Goal: Information Seeking & Learning: Learn about a topic

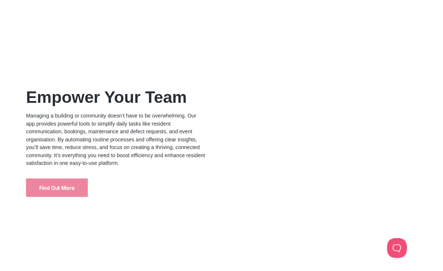
scroll to position [941, 0]
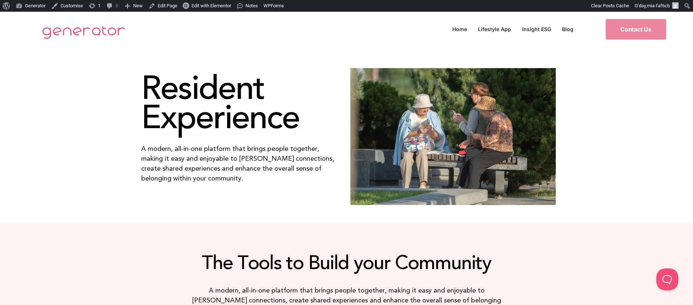
click at [515, 199] on img at bounding box center [452, 136] width 205 height 137
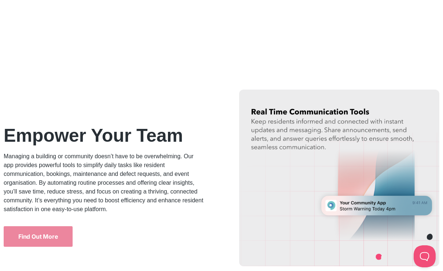
scroll to position [428, 0]
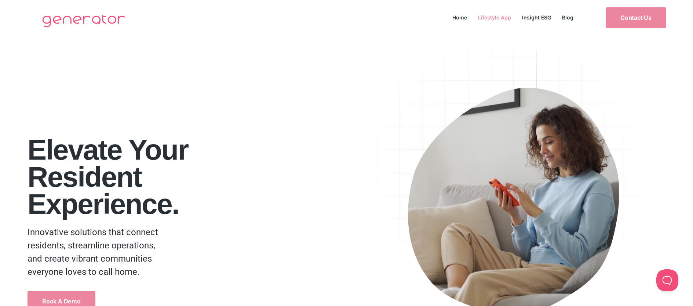
click at [500, 20] on link "Lifestyle App" at bounding box center [494, 17] width 44 height 10
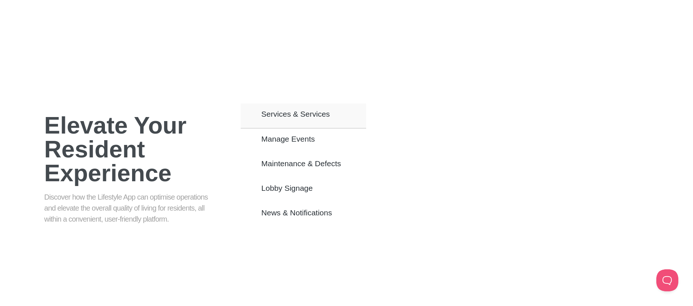
scroll to position [429, 0]
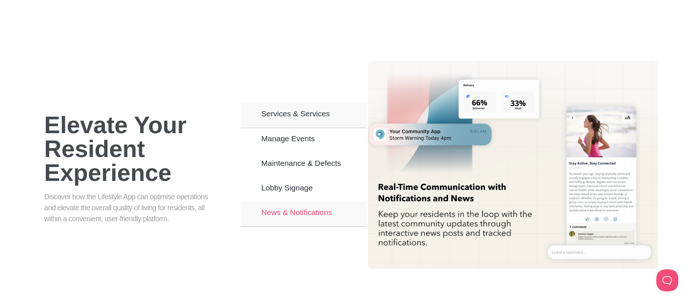
click at [299, 209] on span "News & Notifications" at bounding box center [296, 212] width 71 height 6
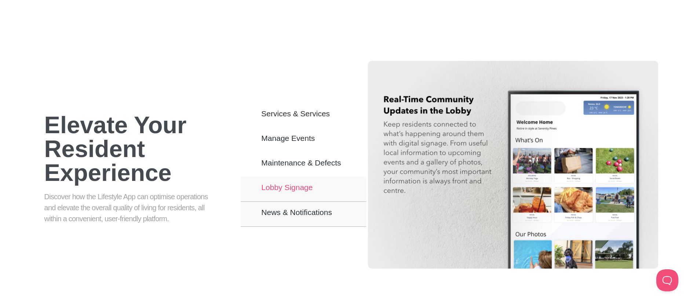
click at [297, 184] on span "Lobby Signage" at bounding box center [286, 187] width 51 height 6
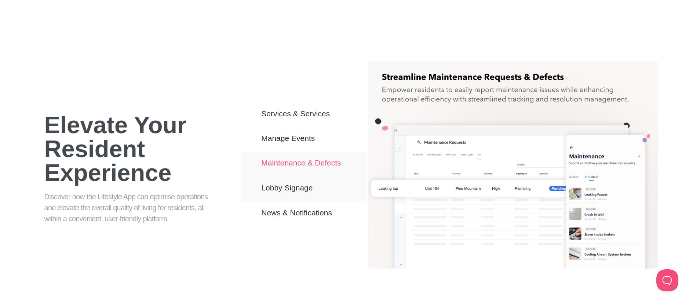
click at [295, 159] on span "Maintenance & Defects" at bounding box center [301, 162] width 80 height 6
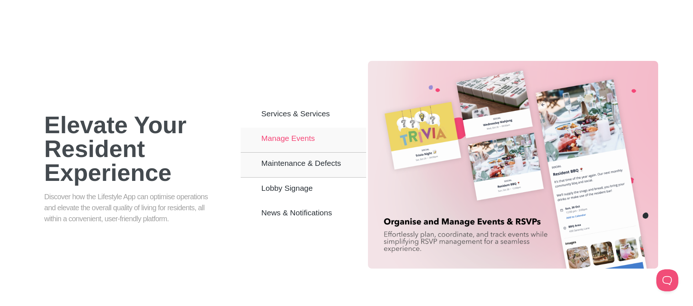
click at [300, 128] on button "Manage Events" at bounding box center [303, 140] width 125 height 25
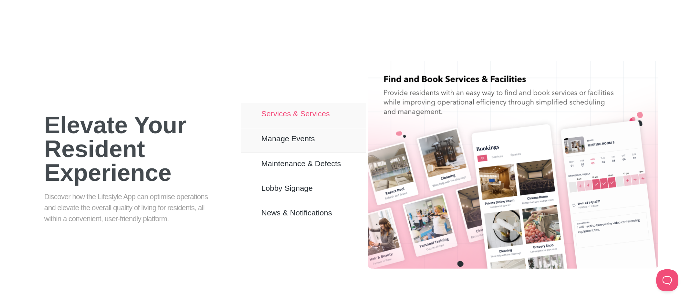
click at [302, 103] on button "Services & Services" at bounding box center [303, 115] width 125 height 25
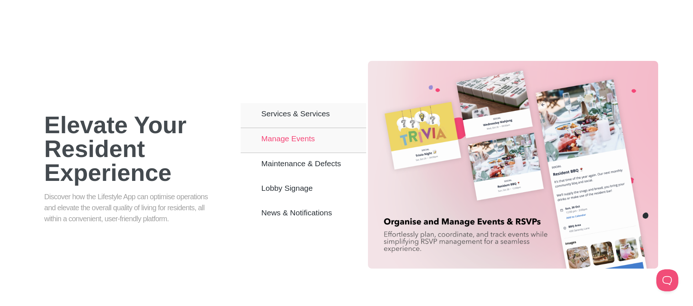
click at [309, 134] on button "Manage Events" at bounding box center [303, 140] width 125 height 25
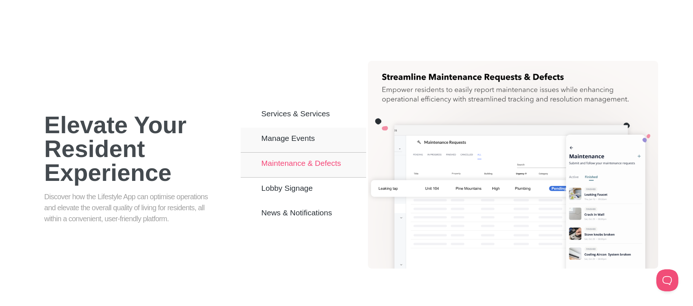
click at [309, 160] on span "Maintenance & Defects" at bounding box center [301, 163] width 80 height 6
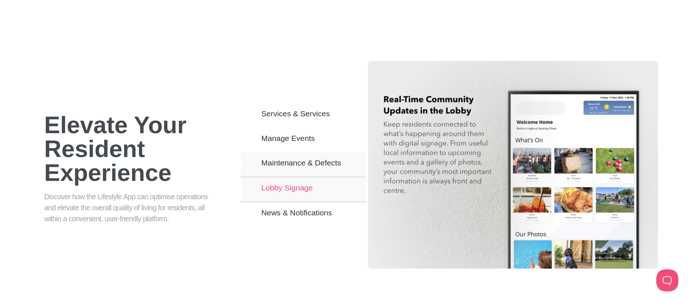
click at [308, 184] on span "Lobby Signage" at bounding box center [286, 187] width 51 height 6
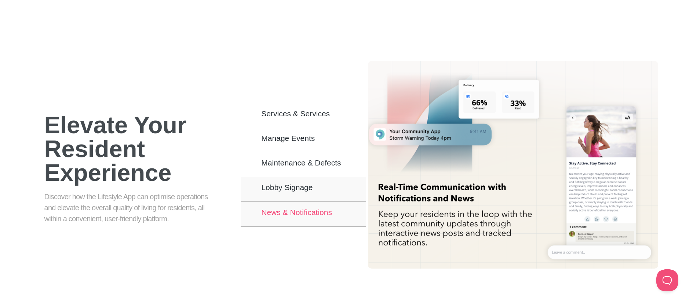
click at [308, 205] on button "News & Notifications" at bounding box center [303, 214] width 125 height 25
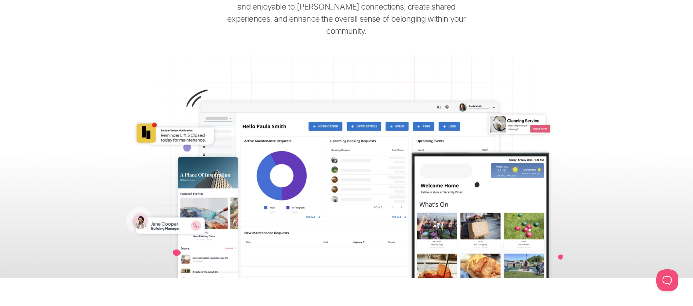
scroll to position [0, 0]
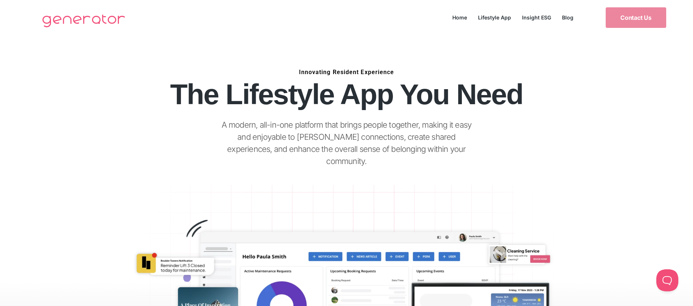
click at [496, 14] on link "Lifestyle App" at bounding box center [494, 17] width 44 height 10
click at [527, 14] on link "Insight ESG" at bounding box center [536, 17] width 40 height 10
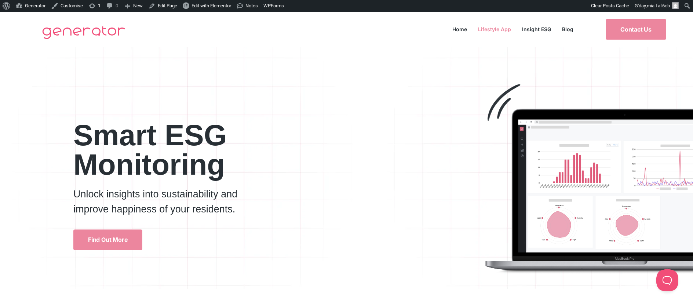
click at [499, 26] on link "Lifestyle App" at bounding box center [494, 29] width 44 height 10
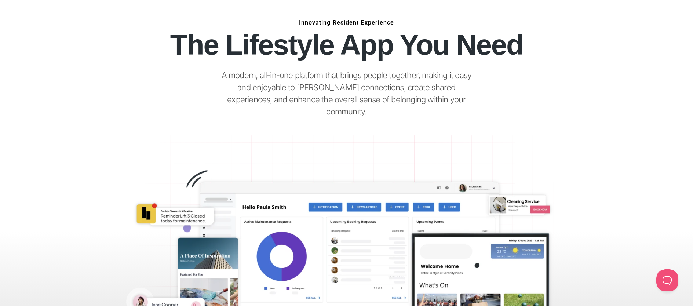
scroll to position [412, 0]
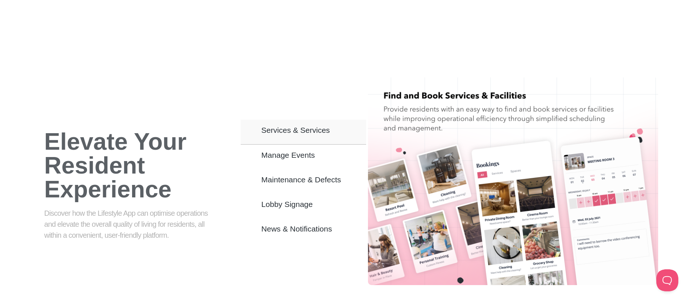
click at [139, 158] on h1 "Elevate Your Resident Experience" at bounding box center [133, 164] width 178 height 71
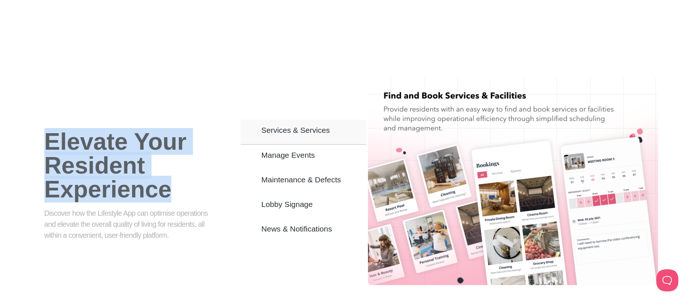
drag, startPoint x: 166, startPoint y: 175, endPoint x: 49, endPoint y: 126, distance: 127.3
click at [49, 129] on h1 "Elevate Your Resident Experience" at bounding box center [133, 164] width 178 height 71
copy h1 "Elevate Your Resident Experience"
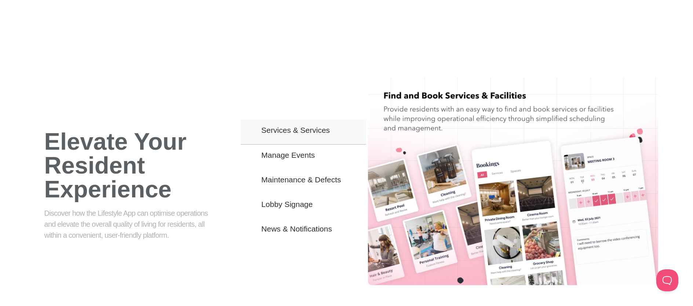
click at [215, 129] on h1 "Elevate Your Resident Experience" at bounding box center [133, 164] width 178 height 71
